Goal: Find specific page/section: Find specific page/section

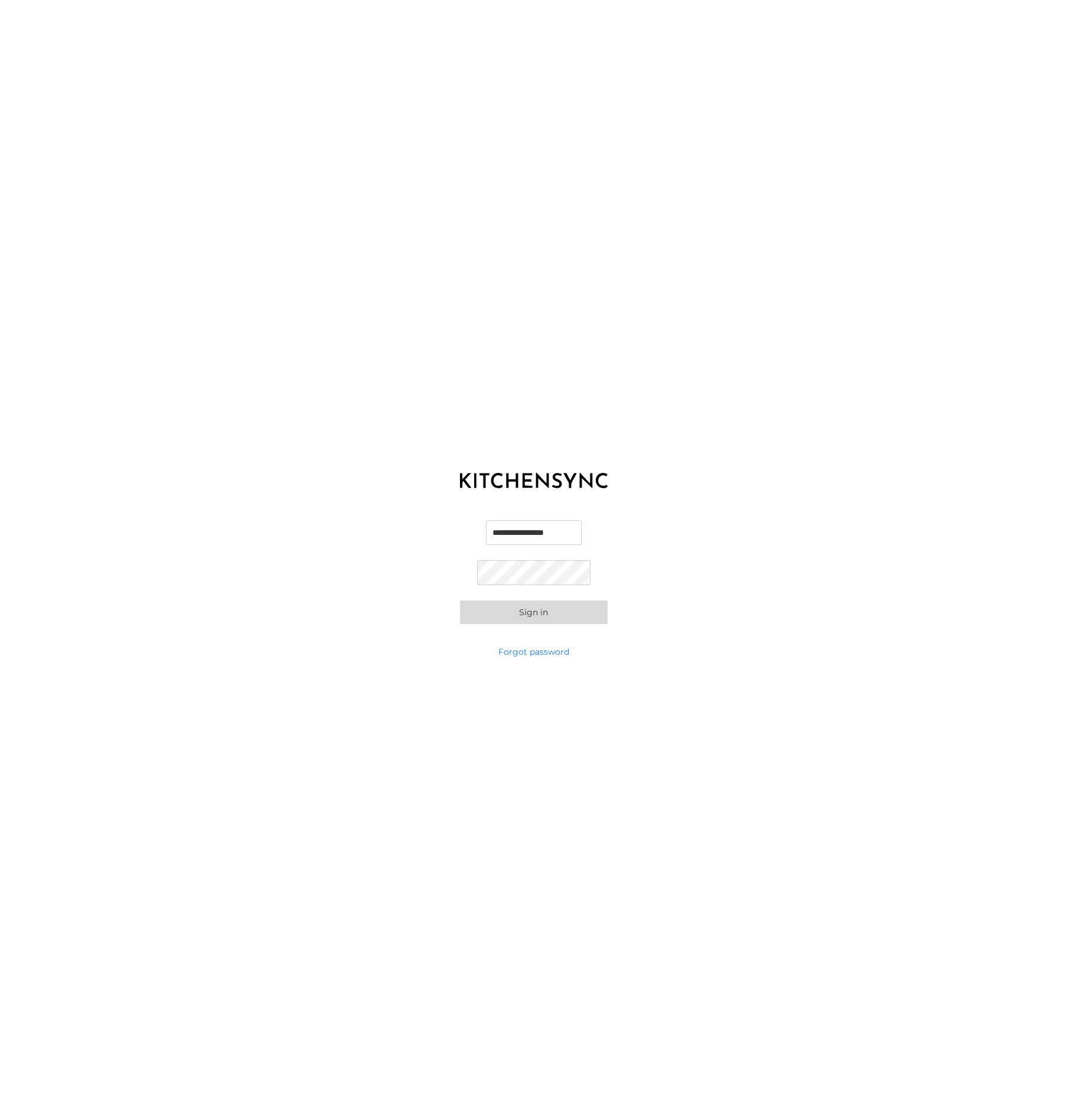
click at [550, 613] on button "Sign in" at bounding box center [533, 612] width 147 height 23
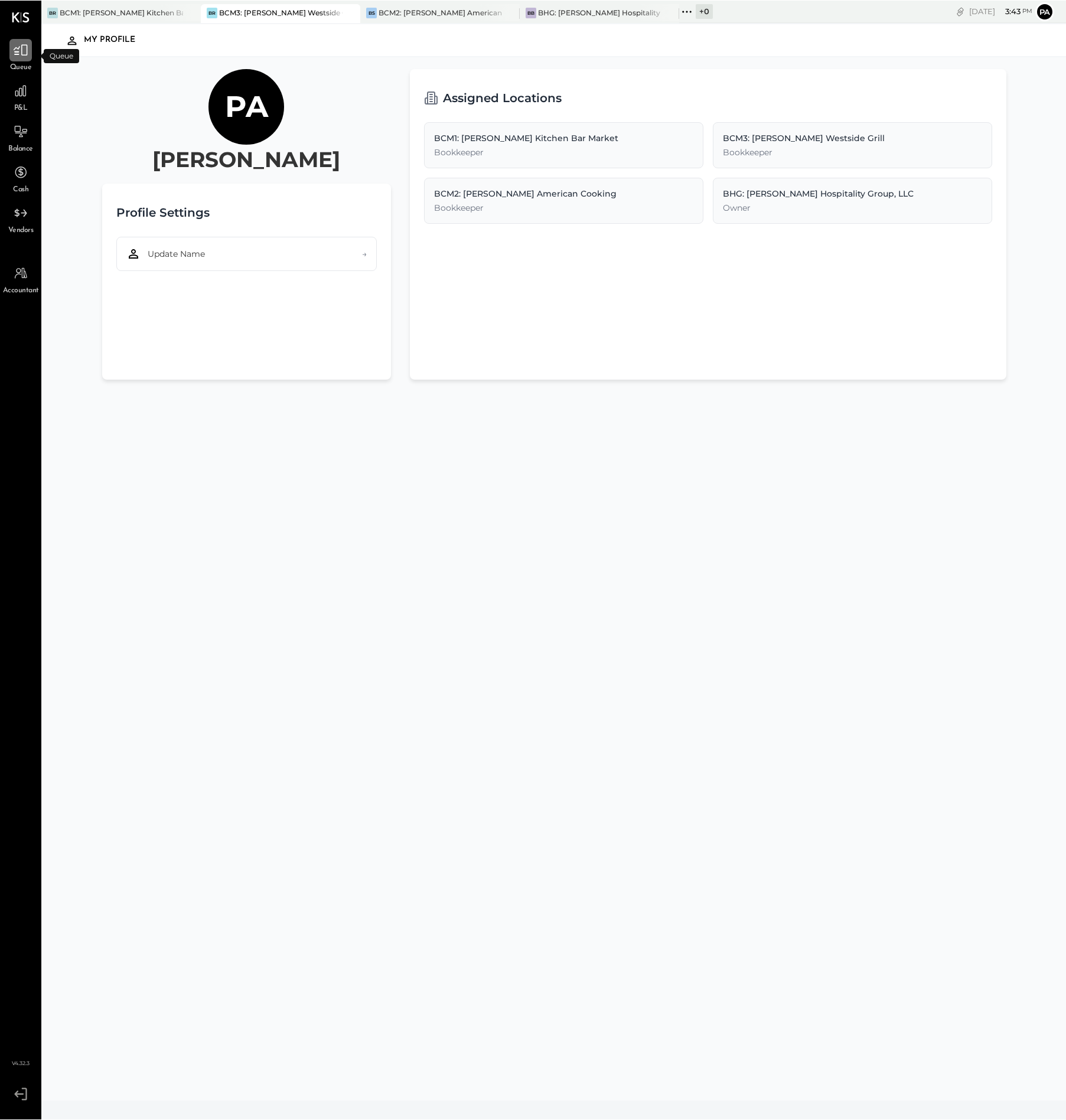
click at [18, 48] on icon at bounding box center [21, 50] width 14 height 11
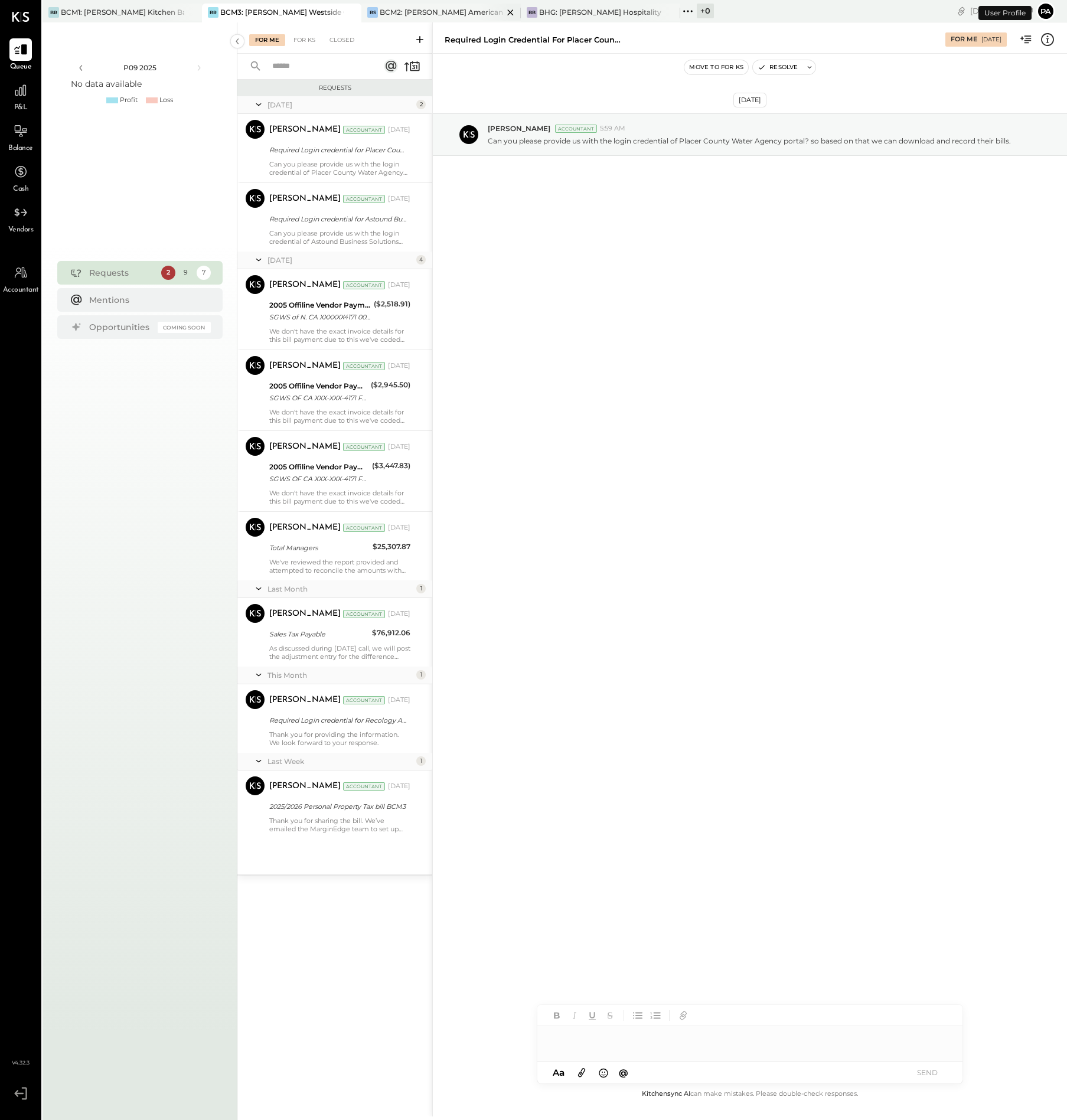
click at [437, 11] on div "BCM2: [PERSON_NAME] American Cooking" at bounding box center [441, 12] width 124 height 10
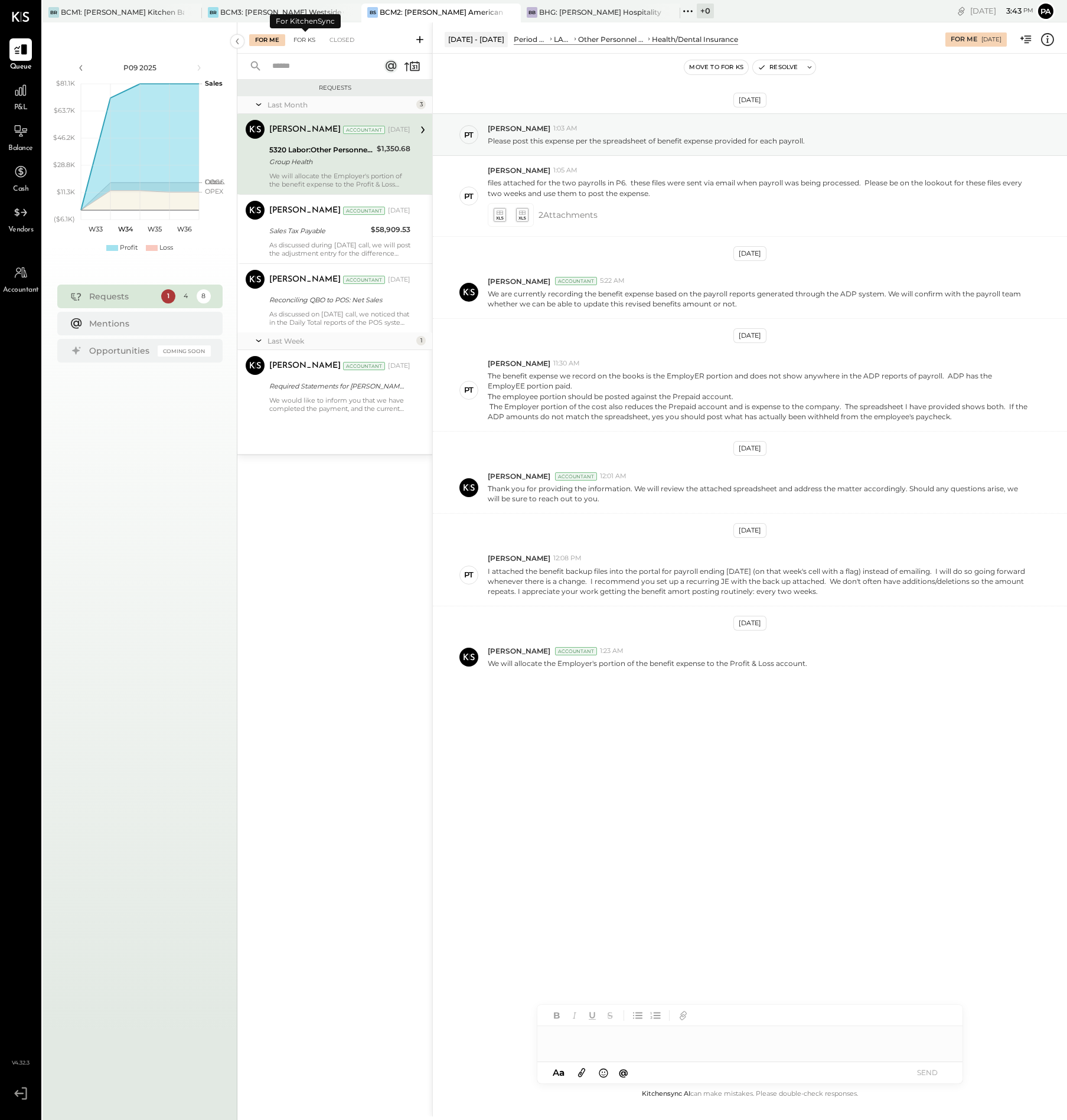
click at [306, 35] on div "For KS" at bounding box center [304, 40] width 33 height 12
